Goal: Check status: Check status

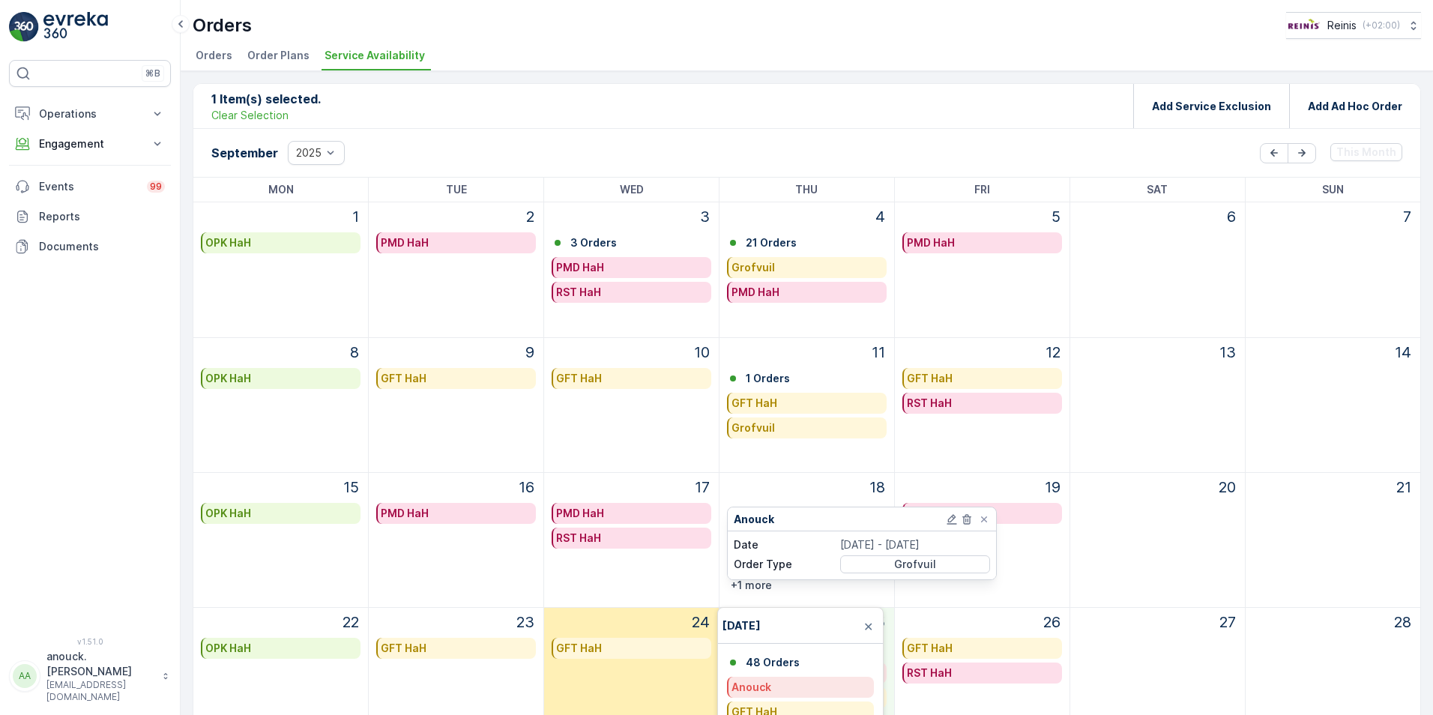
scroll to position [193, 0]
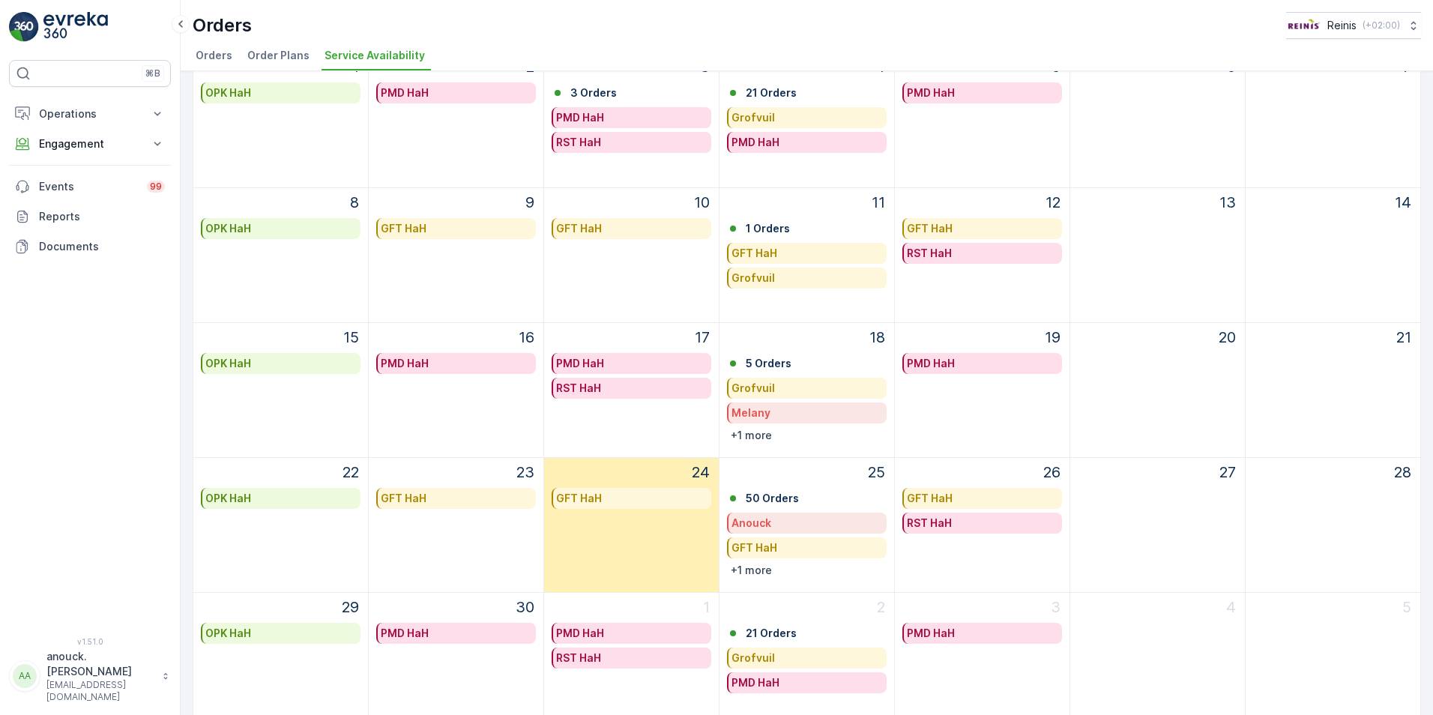
scroll to position [193, 0]
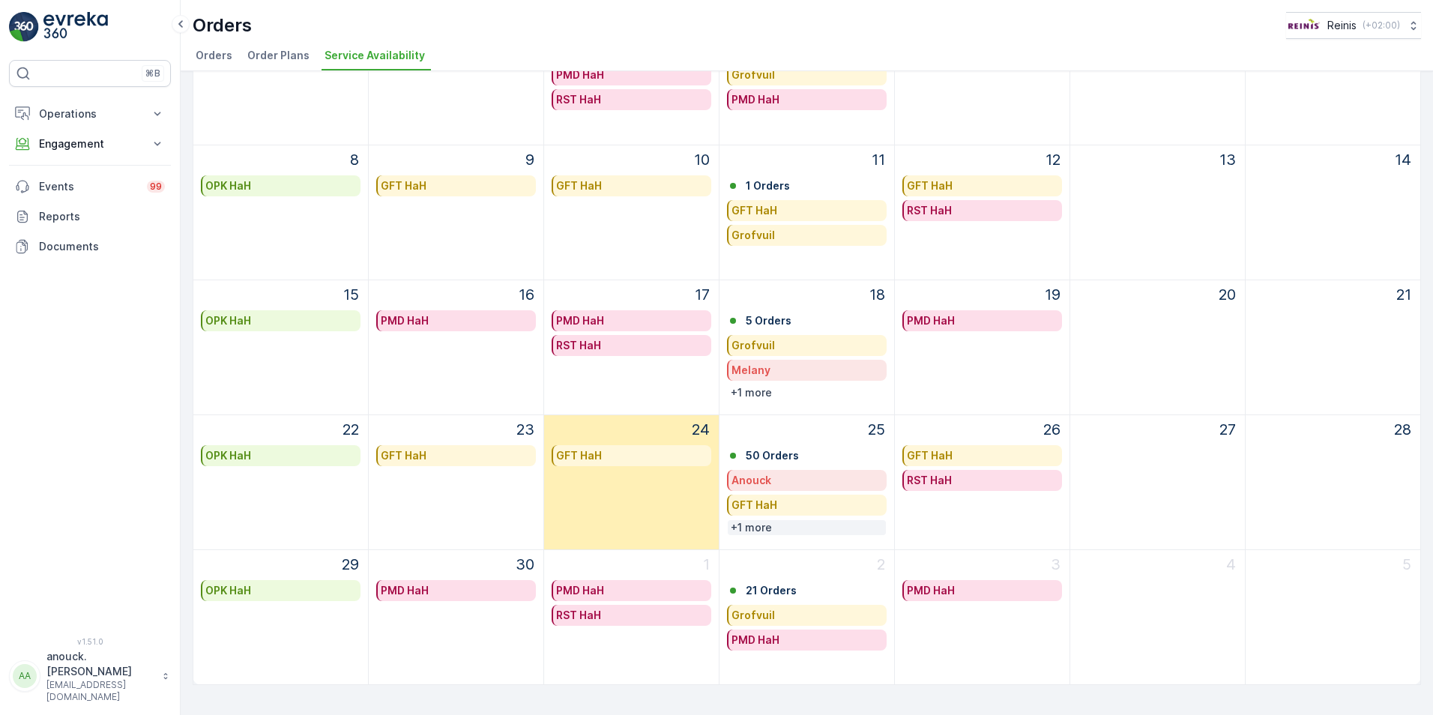
click at [753, 527] on p "+1 more" at bounding box center [751, 527] width 41 height 15
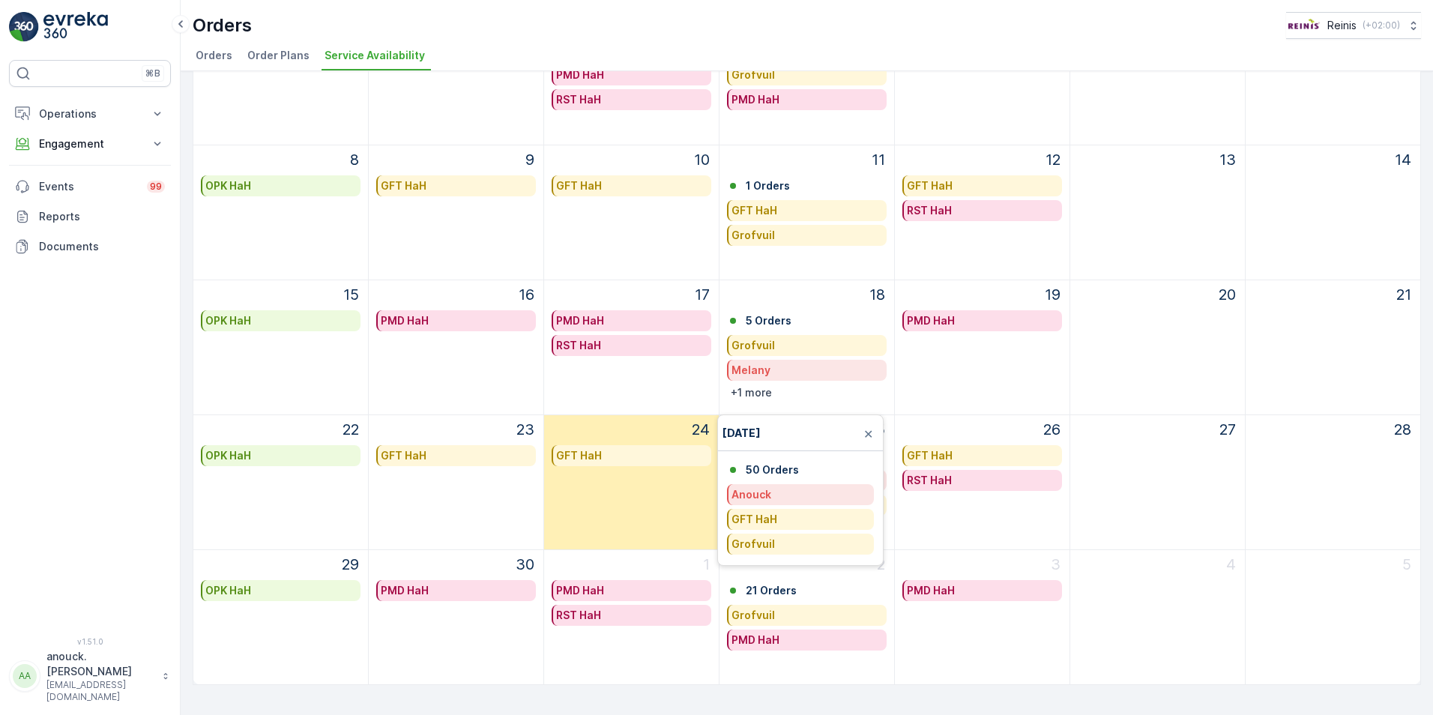
click at [780, 545] on div "Grofvuil" at bounding box center [801, 544] width 139 height 15
click at [792, 609] on p "Route" at bounding box center [868, 609] width 244 height 15
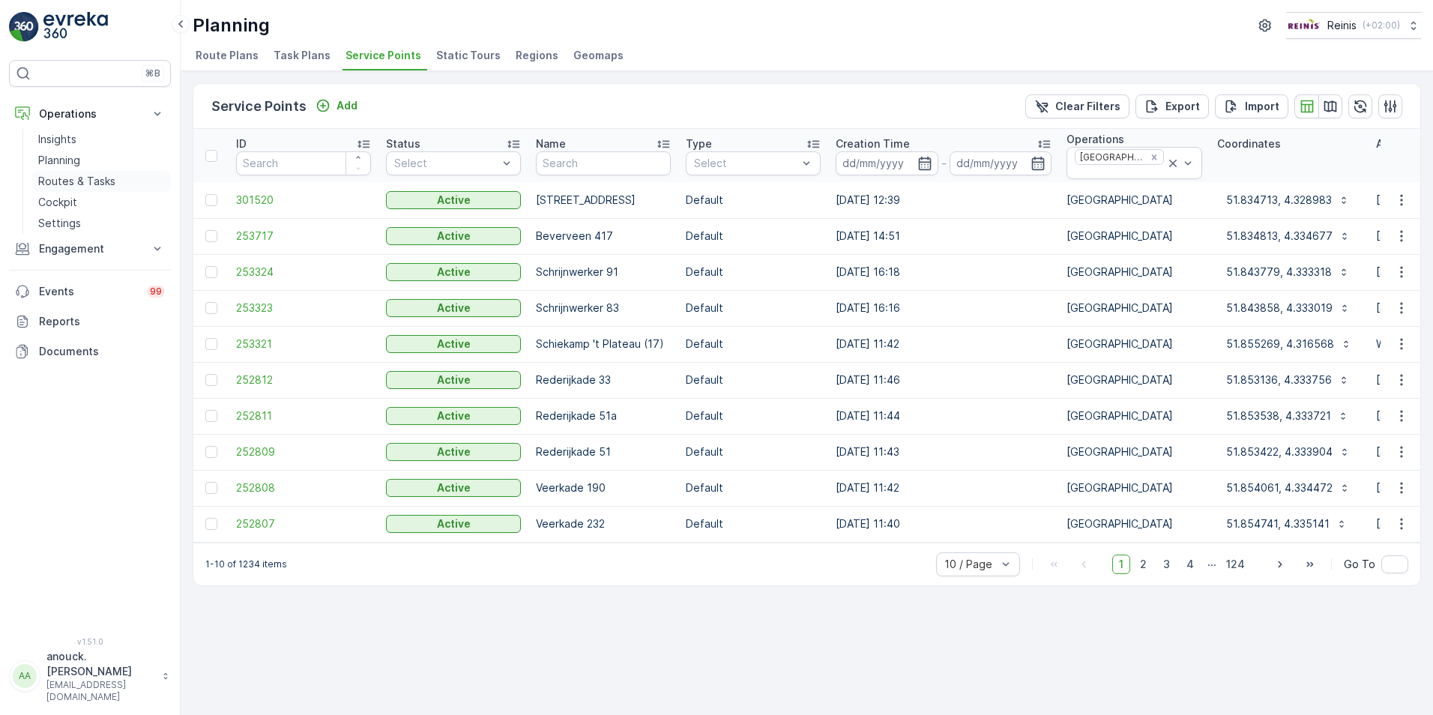
drag, startPoint x: 111, startPoint y: 186, endPoint x: 56, endPoint y: 182, distance: 54.8
click at [112, 186] on p "Routes & Tasks" at bounding box center [76, 181] width 77 height 15
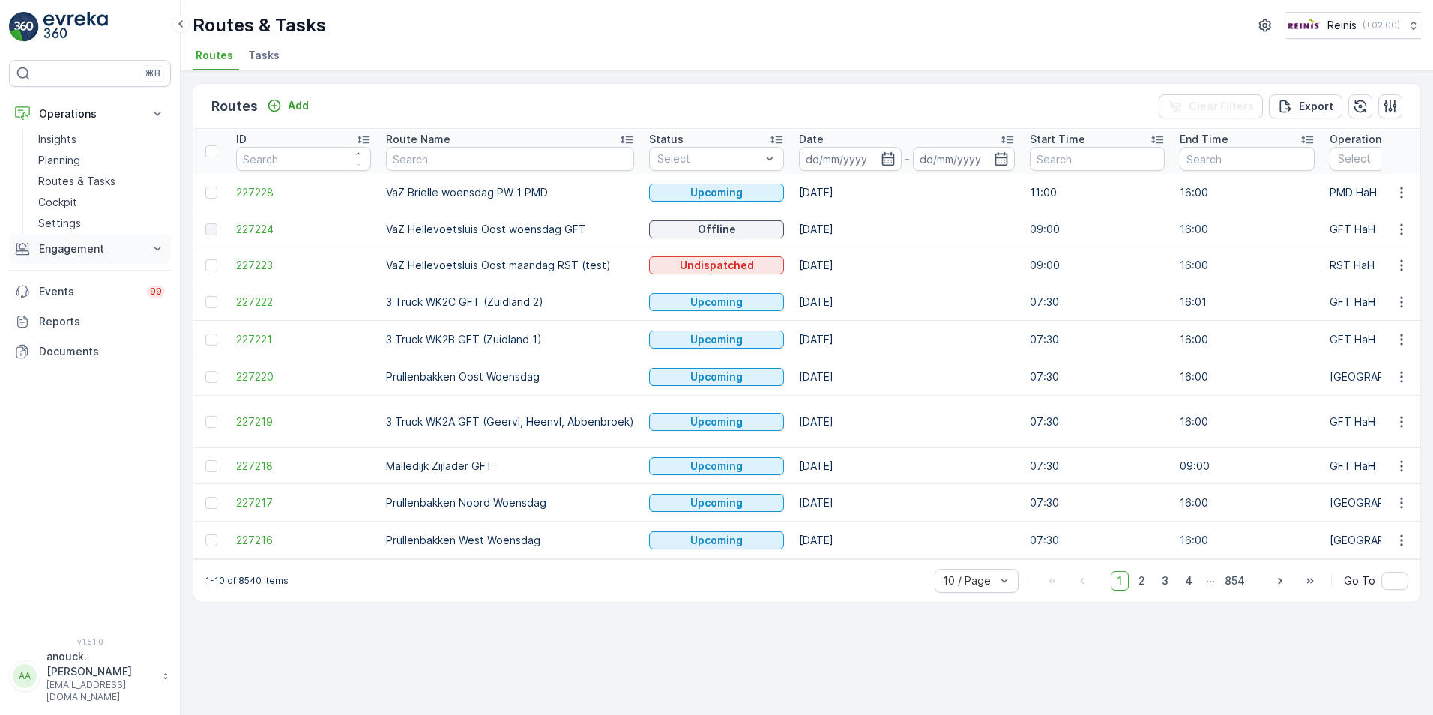
click at [79, 250] on p "Engagement" at bounding box center [90, 248] width 102 height 15
click at [61, 353] on p "Orders" at bounding box center [55, 358] width 34 height 15
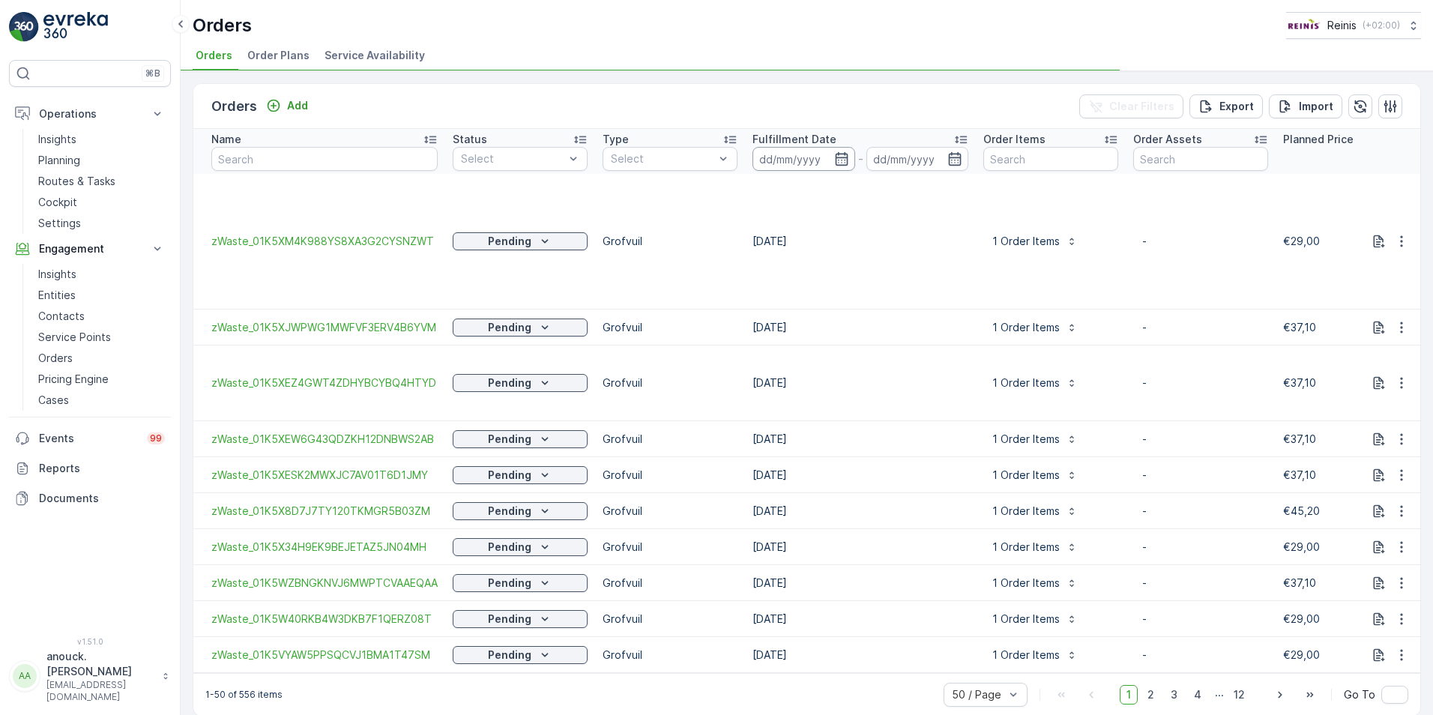
click at [831, 158] on input at bounding box center [804, 159] width 103 height 24
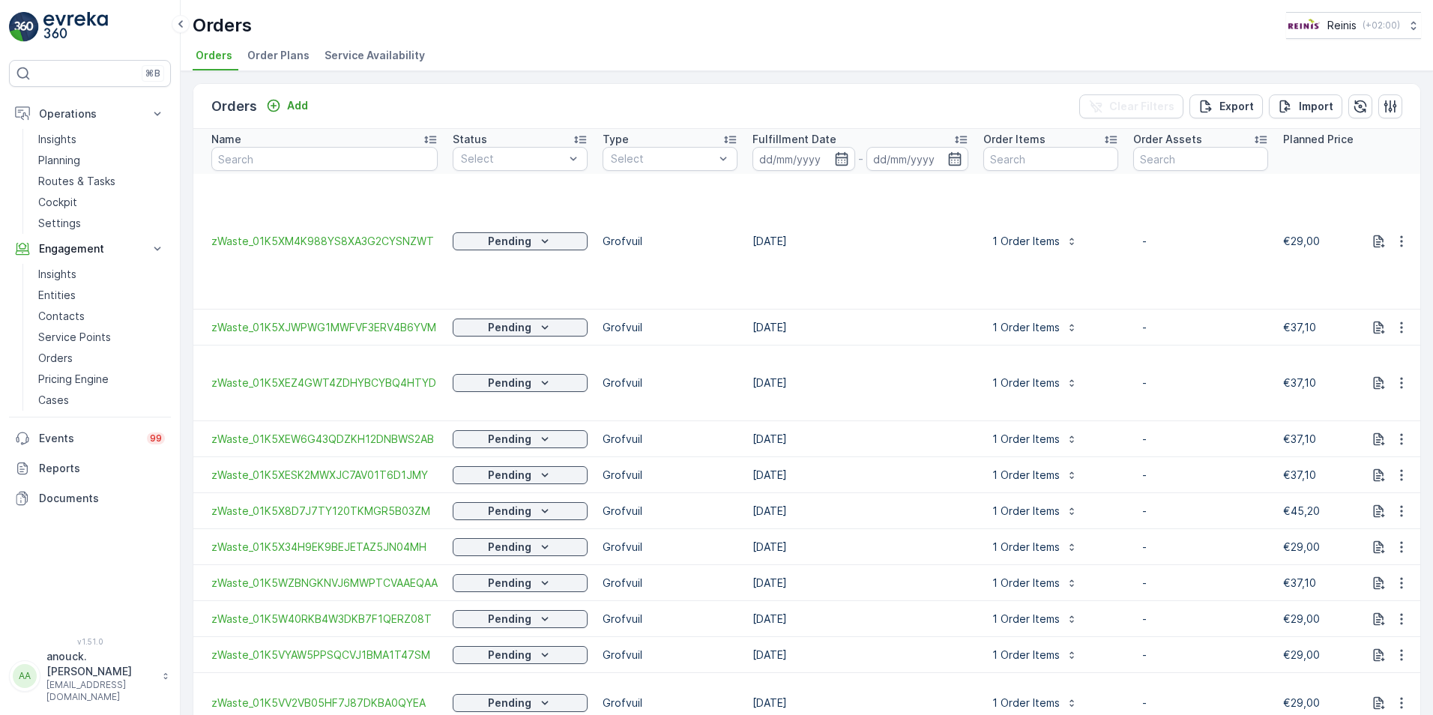
click at [989, 342] on td "1 Order Items" at bounding box center [1051, 328] width 150 height 36
click at [837, 163] on icon "button" at bounding box center [841, 158] width 15 height 15
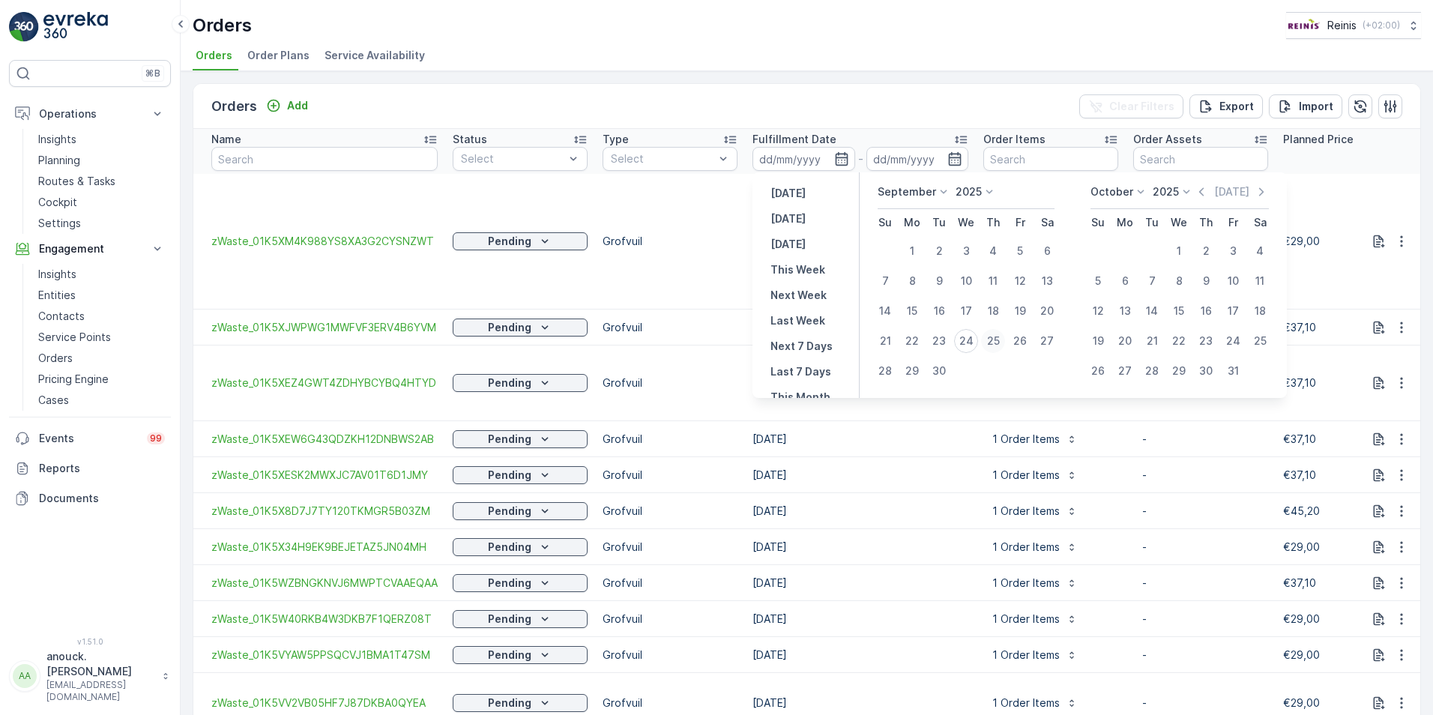
click at [993, 344] on div "25" at bounding box center [993, 341] width 24 height 24
type input "[DATE]"
click at [992, 344] on div "25" at bounding box center [993, 341] width 24 height 24
type input "[DATE]"
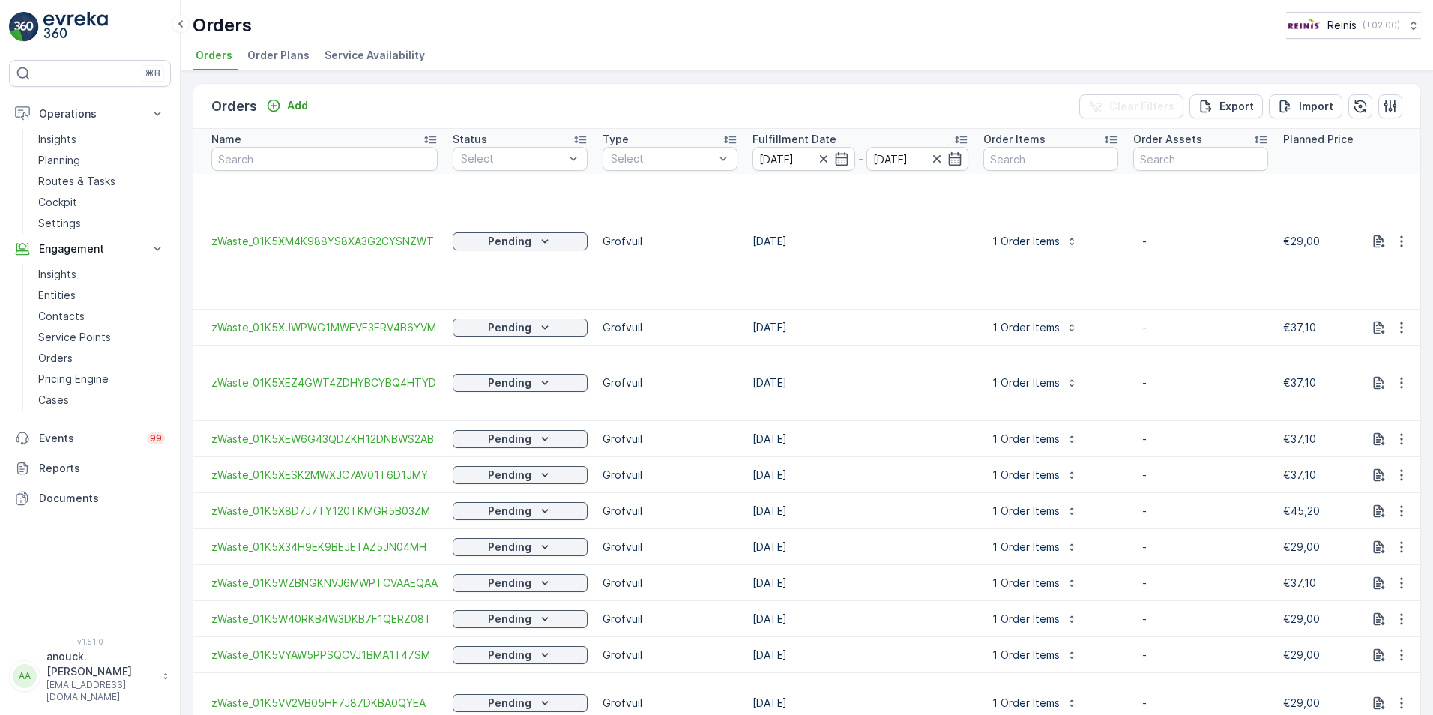
click at [953, 91] on div "Orders Add Clear Filters Export Import" at bounding box center [806, 106] width 1227 height 45
